Goal: Information Seeking & Learning: Learn about a topic

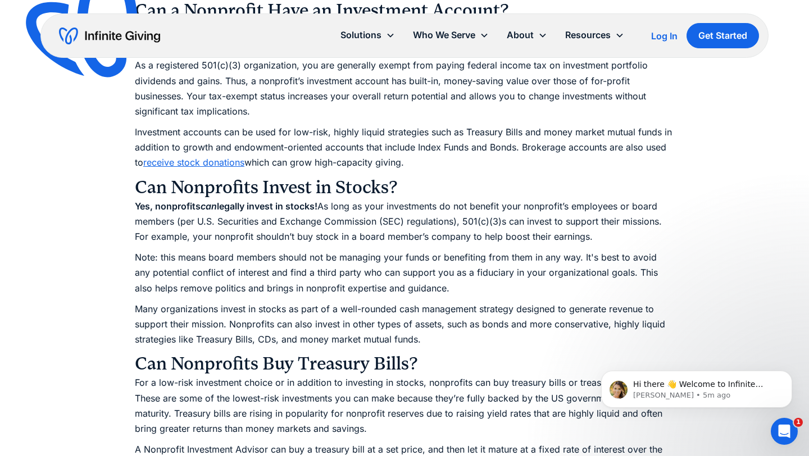
scroll to position [1214, 0]
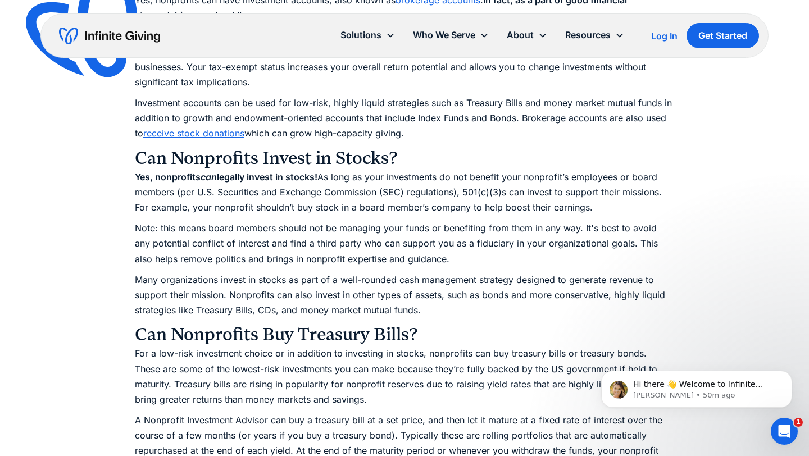
scroll to position [1236, 0]
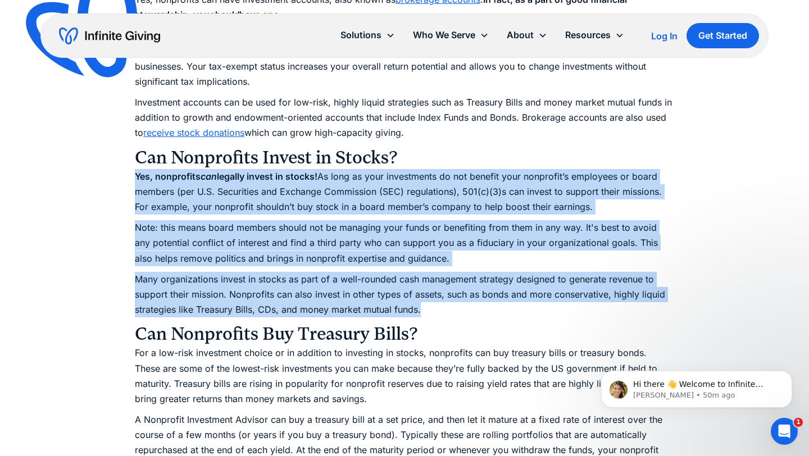
drag, startPoint x: 128, startPoint y: 175, endPoint x: 471, endPoint y: 313, distance: 370.6
copy div "Yes, nonprofits can legally invest in stocks! As long as your investments do no…"
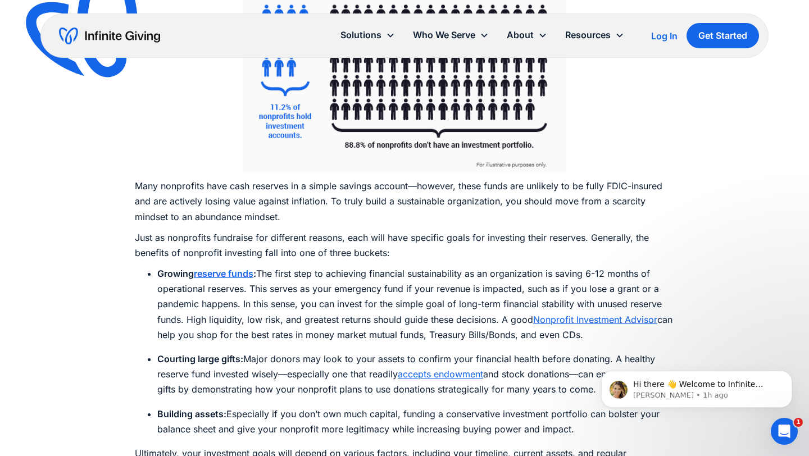
scroll to position [2717, 0]
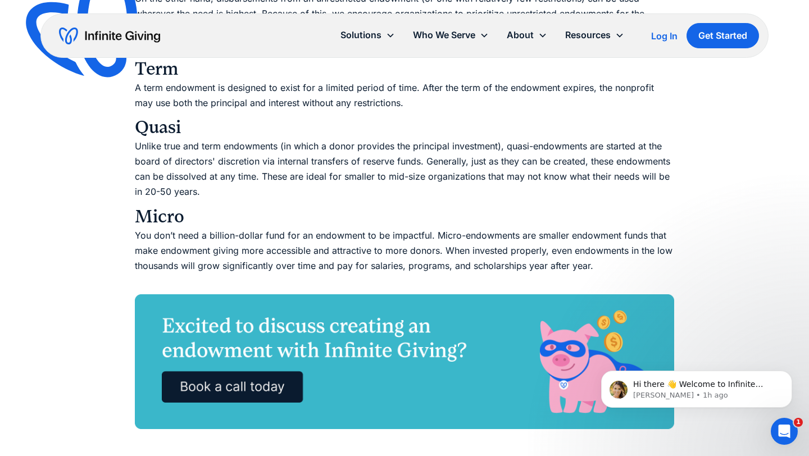
scroll to position [2142, 0]
